Goal: Communication & Community: Ask a question

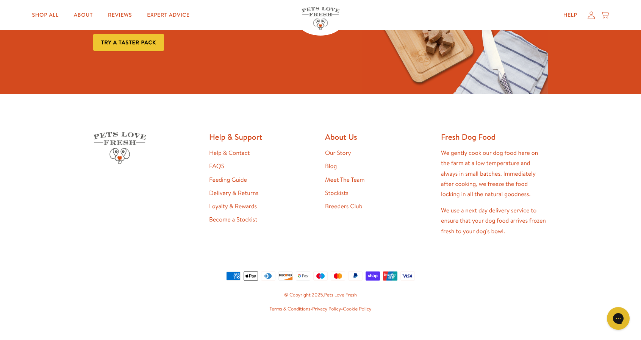
scroll to position [1538, 0]
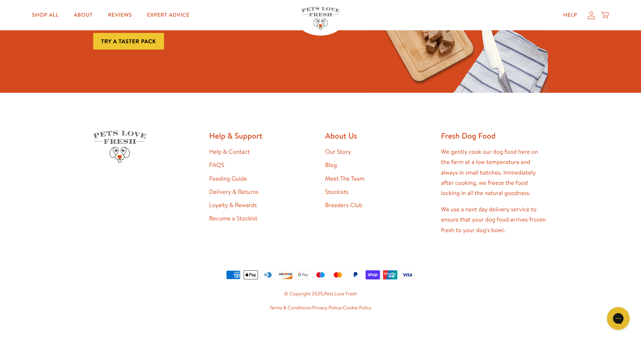
click at [220, 161] on link "FAQS" at bounding box center [216, 165] width 15 height 8
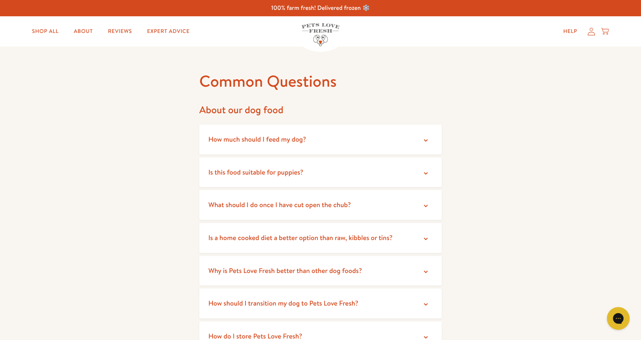
click at [428, 204] on icon at bounding box center [426, 206] width 8 height 8
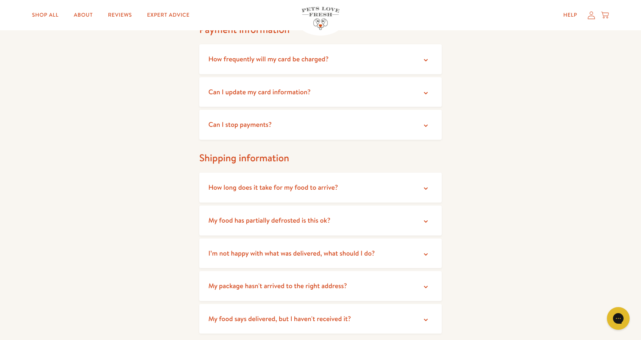
scroll to position [531, 0]
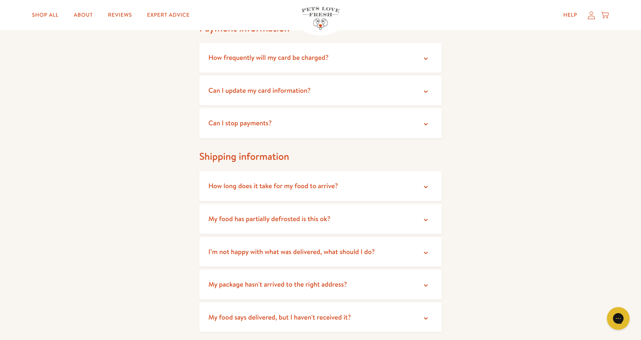
click at [425, 219] on icon at bounding box center [426, 220] width 8 height 8
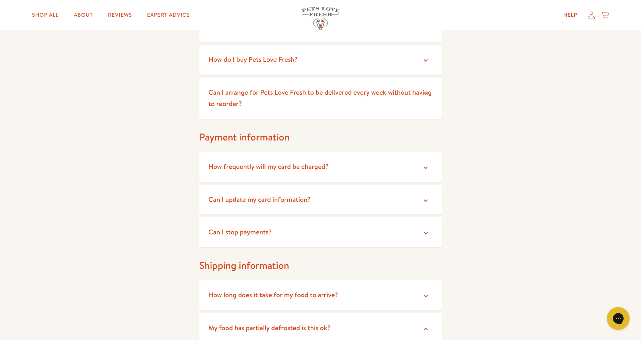
scroll to position [417, 0]
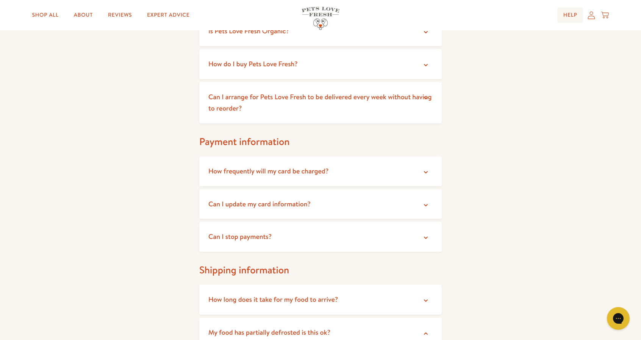
click at [569, 17] on link "Help" at bounding box center [570, 15] width 26 height 15
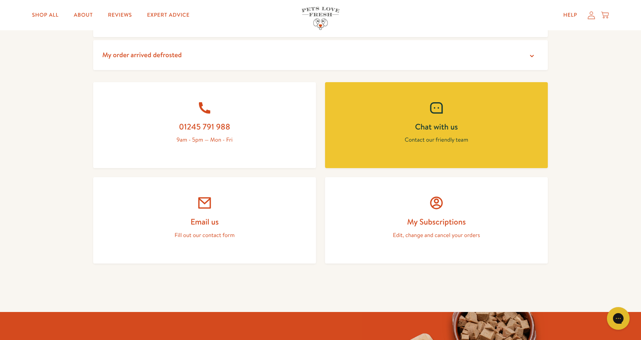
scroll to position [303, 0]
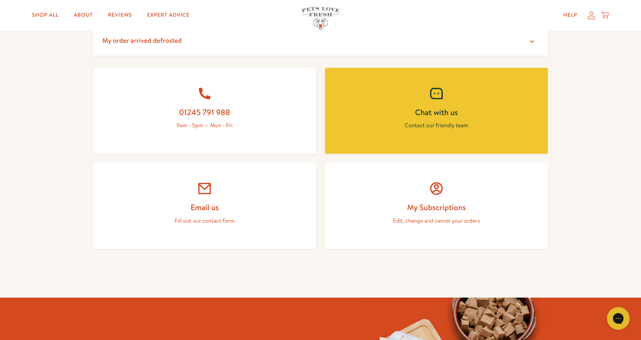
click at [199, 210] on h2 "Email us" at bounding box center [204, 207] width 186 height 10
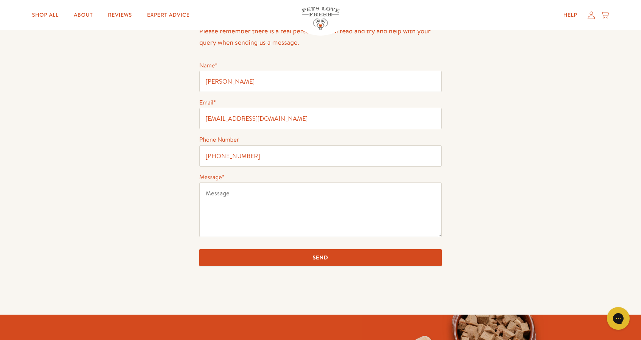
scroll to position [76, 0]
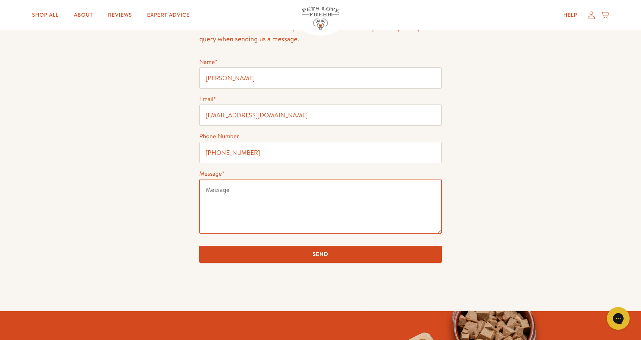
click at [204, 191] on textarea "Message *" at bounding box center [320, 206] width 243 height 55
type textarea "h"
drag, startPoint x: 323, startPoint y: 197, endPoint x: 320, endPoint y: 199, distance: 4.0
click at [320, 199] on textarea "Hi, I was a little alarmed to read the info on the cack of the" at bounding box center [320, 206] width 243 height 55
click at [323, 197] on textarea "Hi, I was a little alarmed to read the info on the cack of the" at bounding box center [320, 206] width 243 height 55
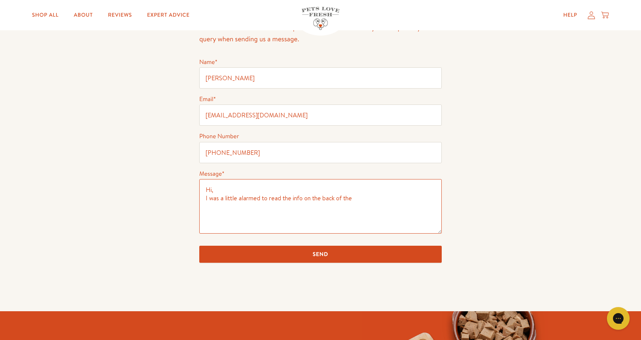
click at [382, 196] on textarea "Hi, I was a little alarmed to read the info on the back of the" at bounding box center [320, 206] width 243 height 55
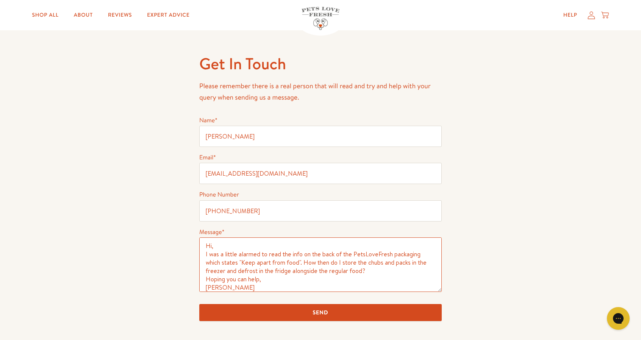
scroll to position [38, 0]
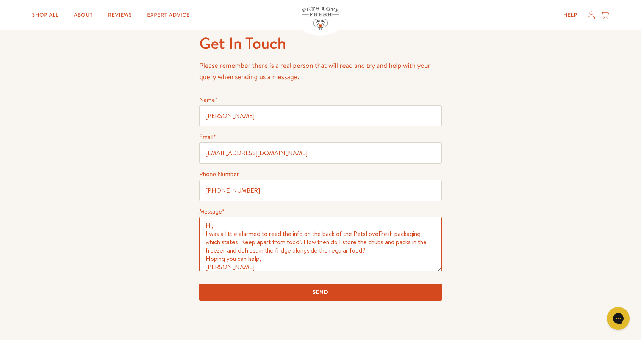
drag, startPoint x: 237, startPoint y: 233, endPoint x: 257, endPoint y: 231, distance: 19.8
click at [257, 231] on textarea "Hi, I was a little alarmed to read the info on the back of the PetsLoveFresh pa…" at bounding box center [320, 244] width 243 height 55
type textarea "Hi, I was a little concerned to read the info on the back of the PetsLoveFresh …"
click at [304, 293] on input "Send" at bounding box center [320, 292] width 243 height 17
